Goal: Navigation & Orientation: Find specific page/section

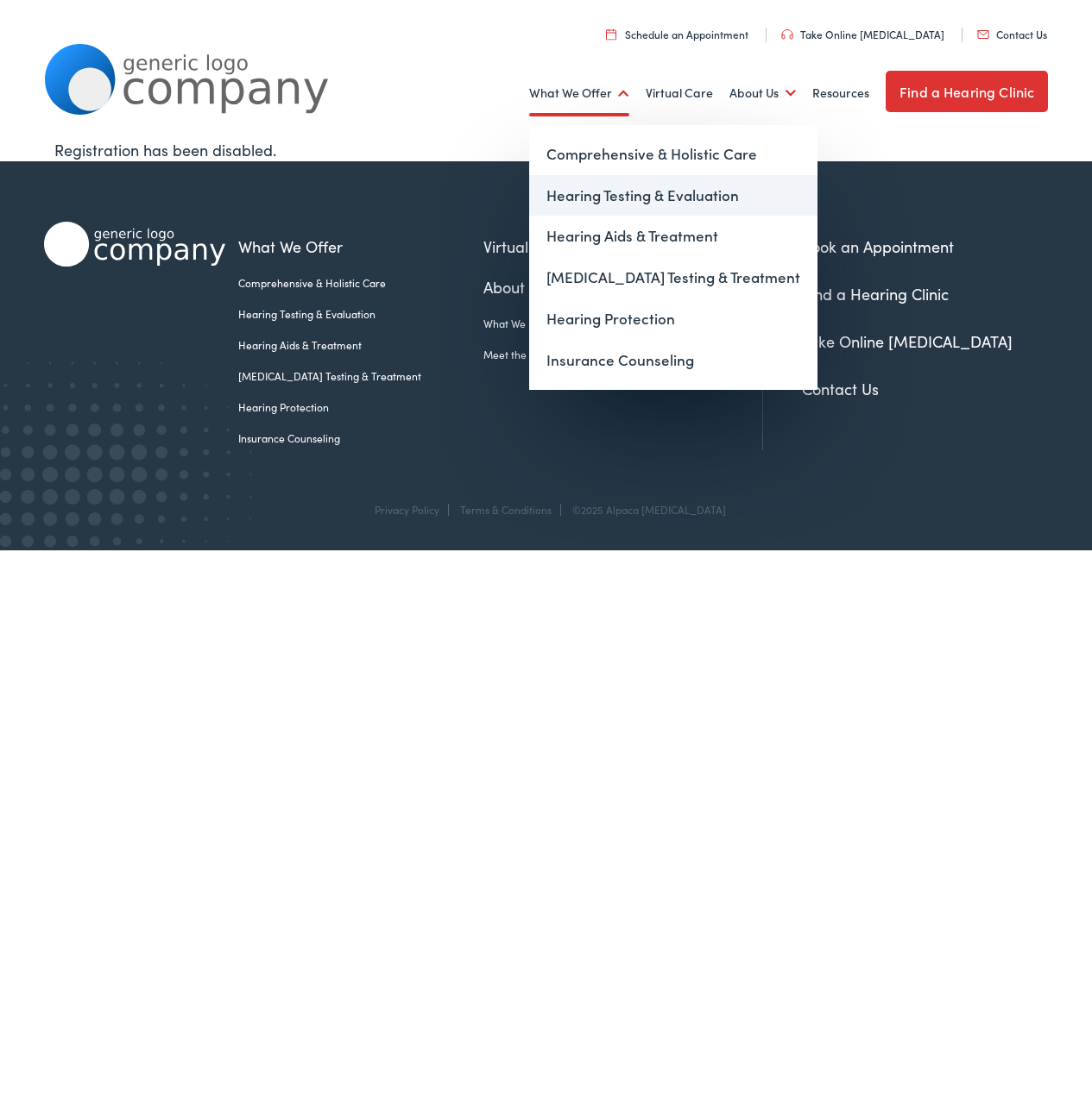
click at [642, 195] on link "Hearing Testing & Evaluation" at bounding box center [673, 195] width 288 height 41
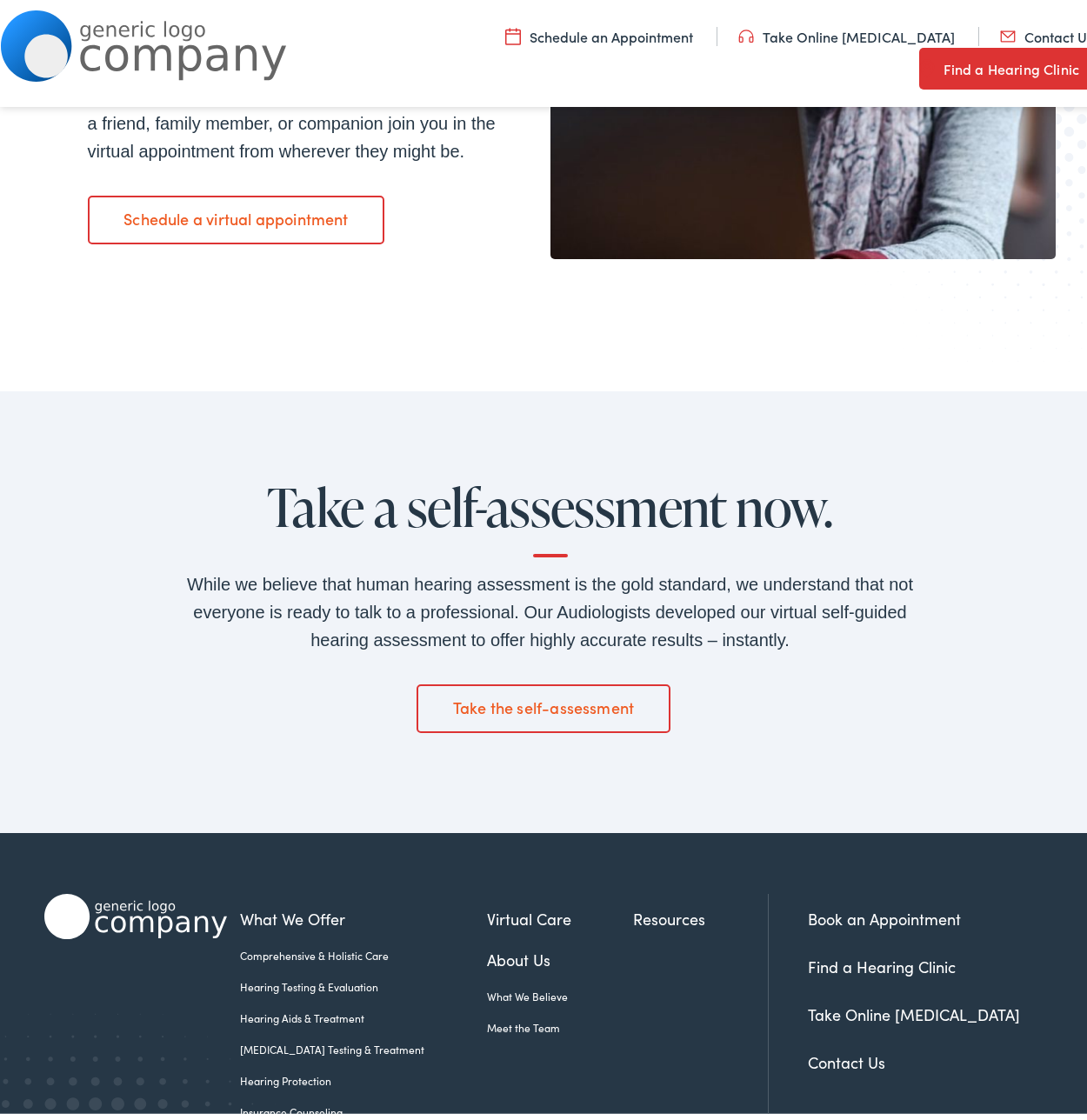
scroll to position [2357, 0]
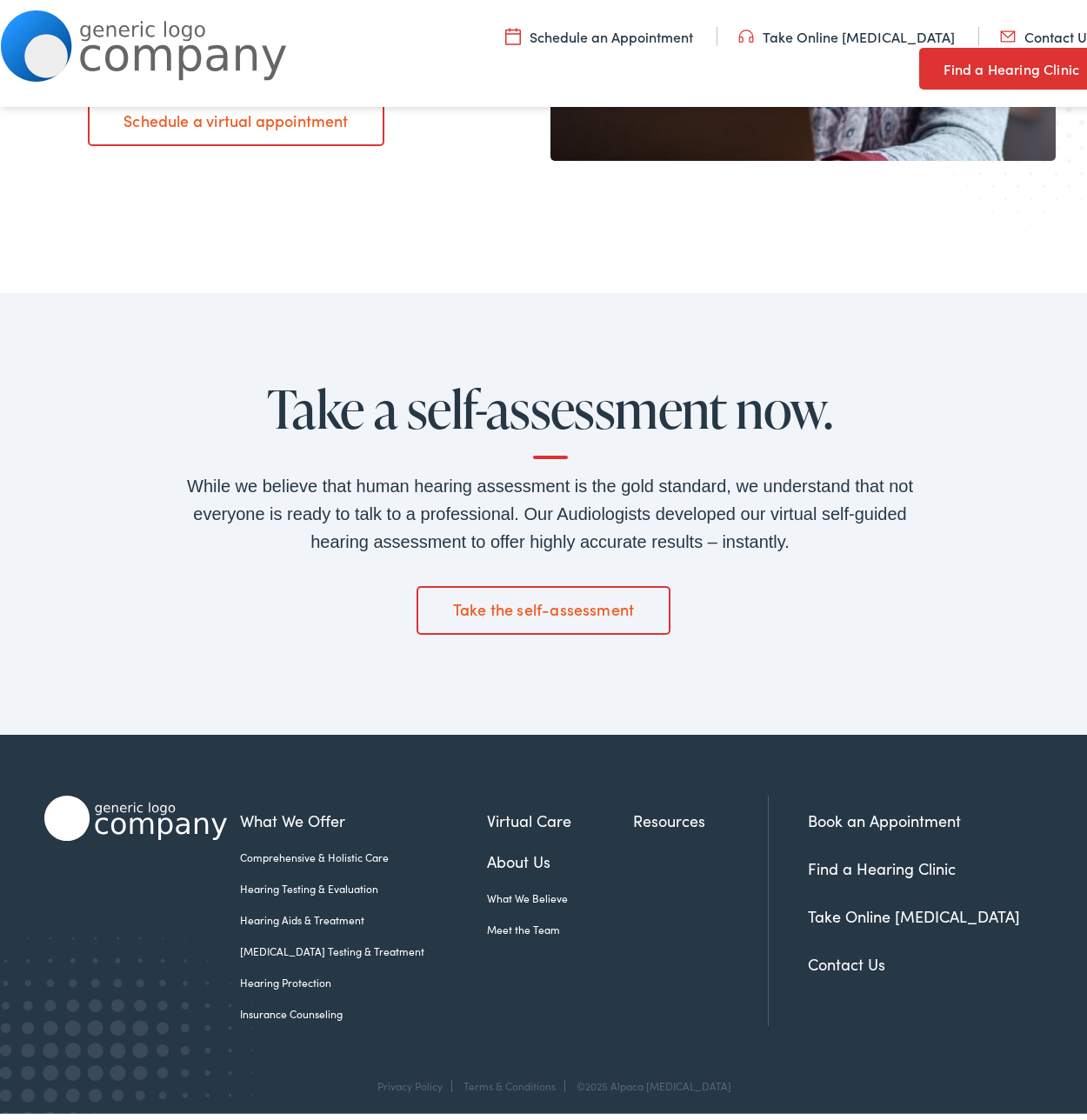
click at [300, 915] on link "Hearing Aids & Treatment" at bounding box center [363, 913] width 247 height 16
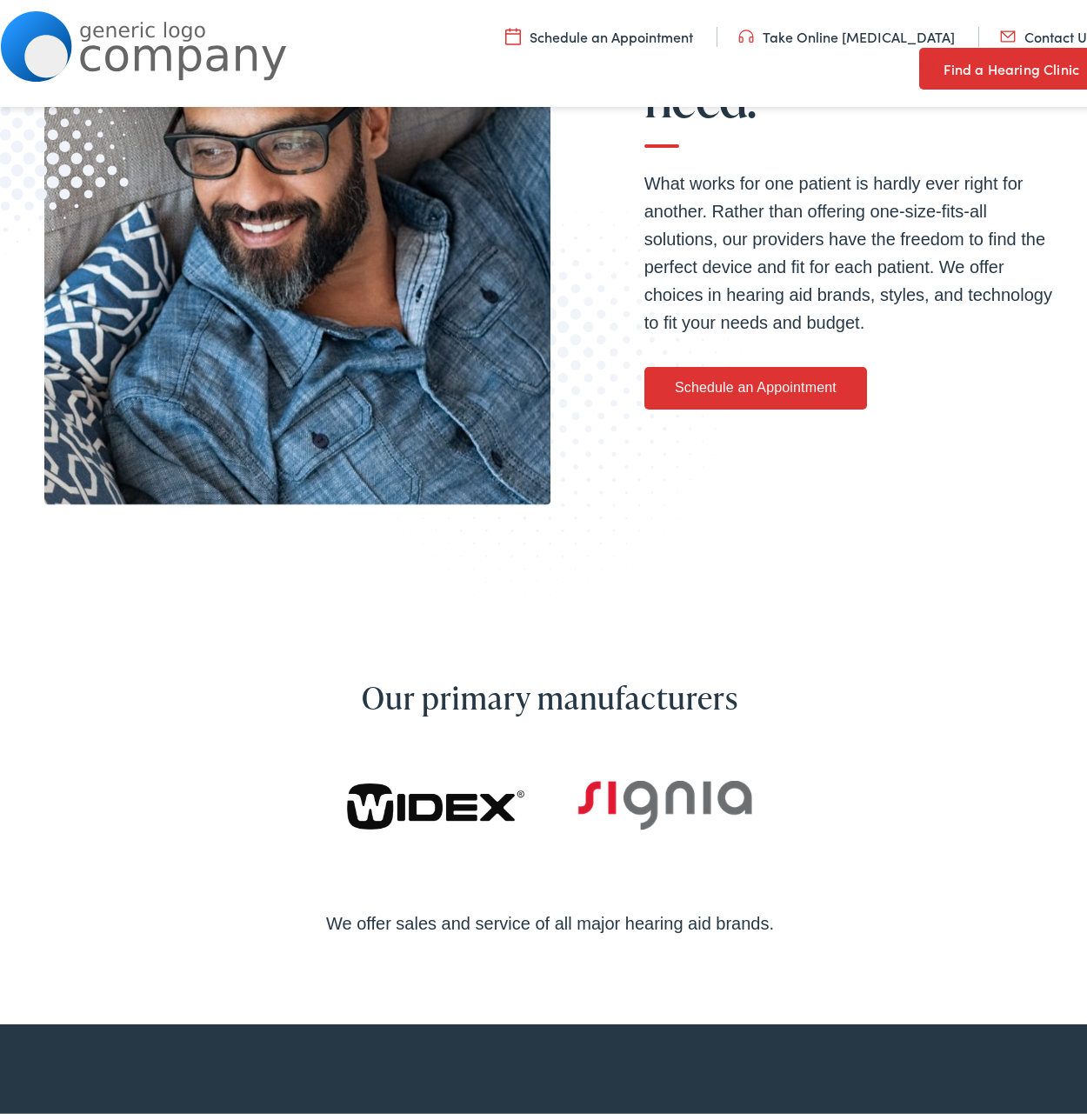
scroll to position [384, 0]
